Goal: Find specific page/section: Find specific page/section

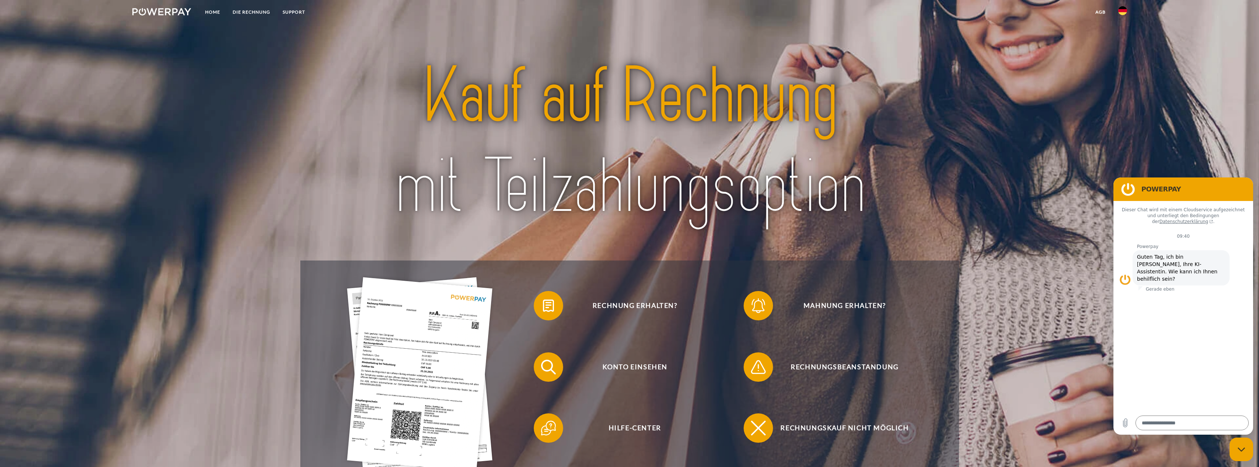
click at [1123, 11] on img at bounding box center [1122, 10] width 9 height 9
click at [1122, 71] on img at bounding box center [1122, 72] width 9 height 9
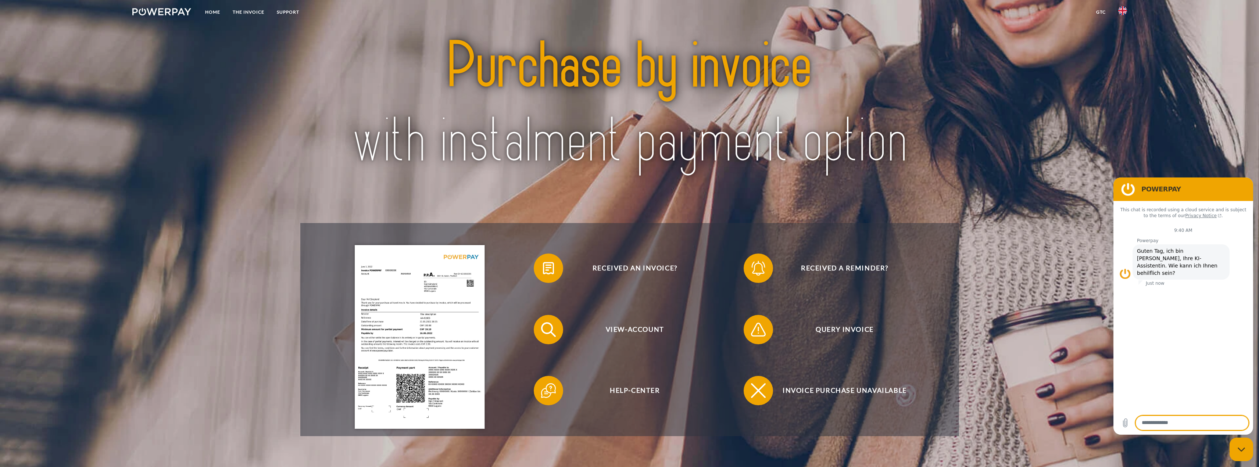
scroll to position [74, 0]
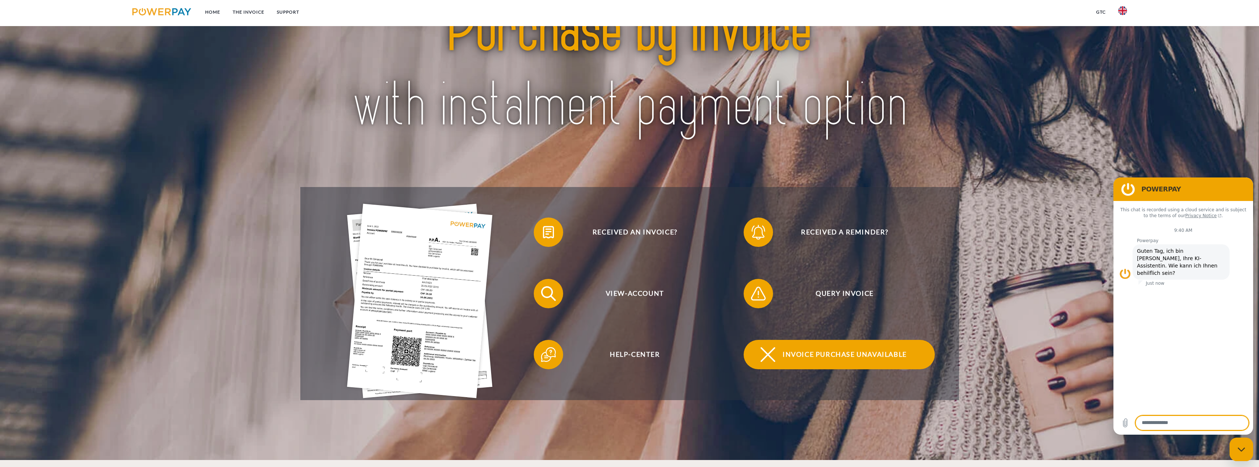
click at [840, 360] on span "Invoice purchase unavailable" at bounding box center [845, 354] width 180 height 29
